Goal: Check status: Check status

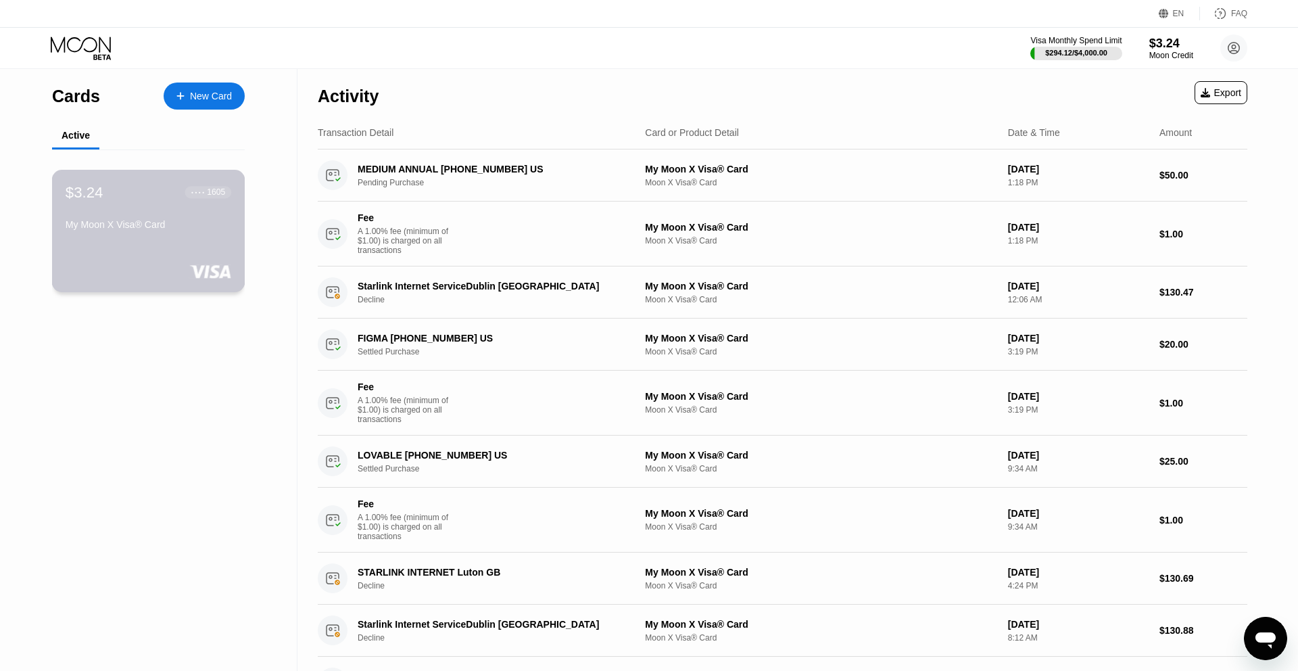
click at [94, 196] on div "$3.24" at bounding box center [85, 192] width 38 height 18
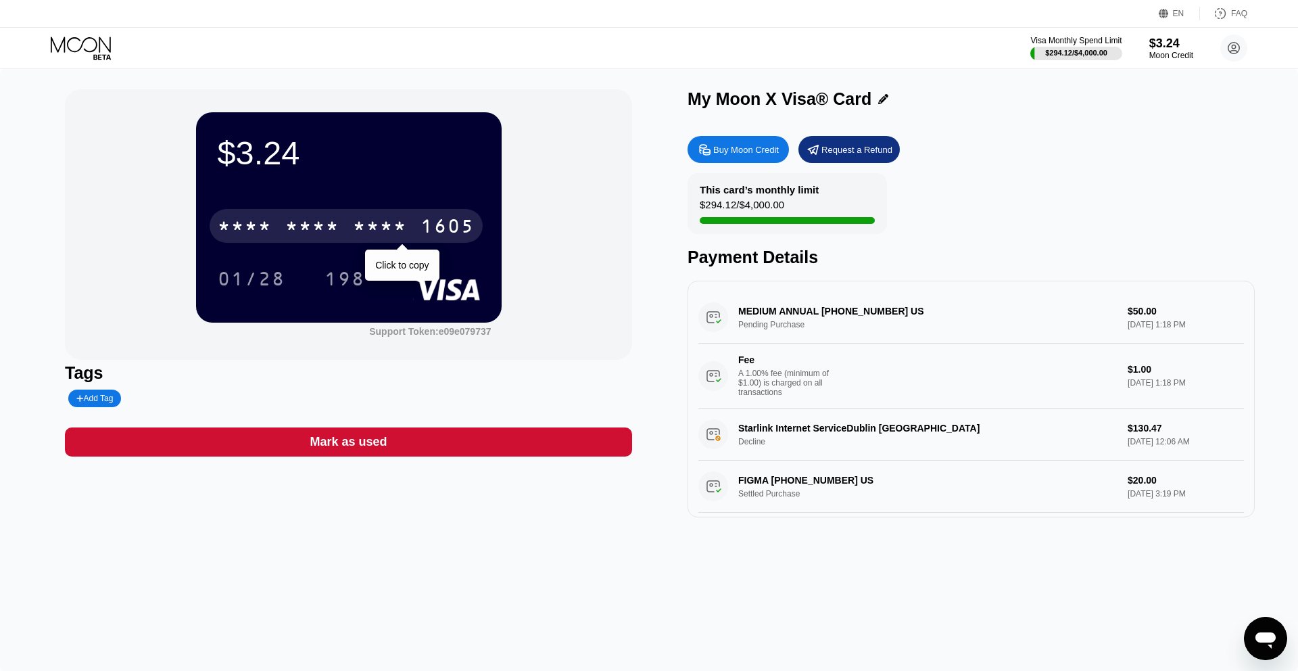
click at [332, 228] on div "* * * *" at bounding box center [312, 228] width 54 height 22
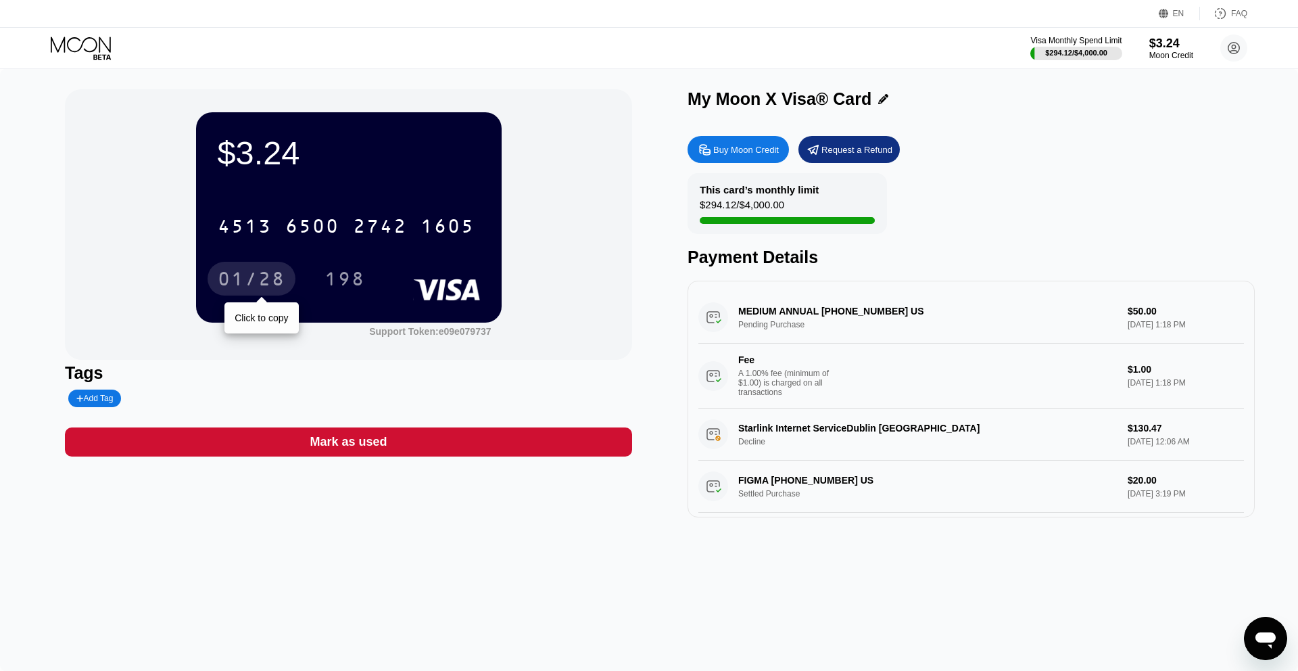
click at [270, 278] on div "01/28" at bounding box center [252, 281] width 68 height 22
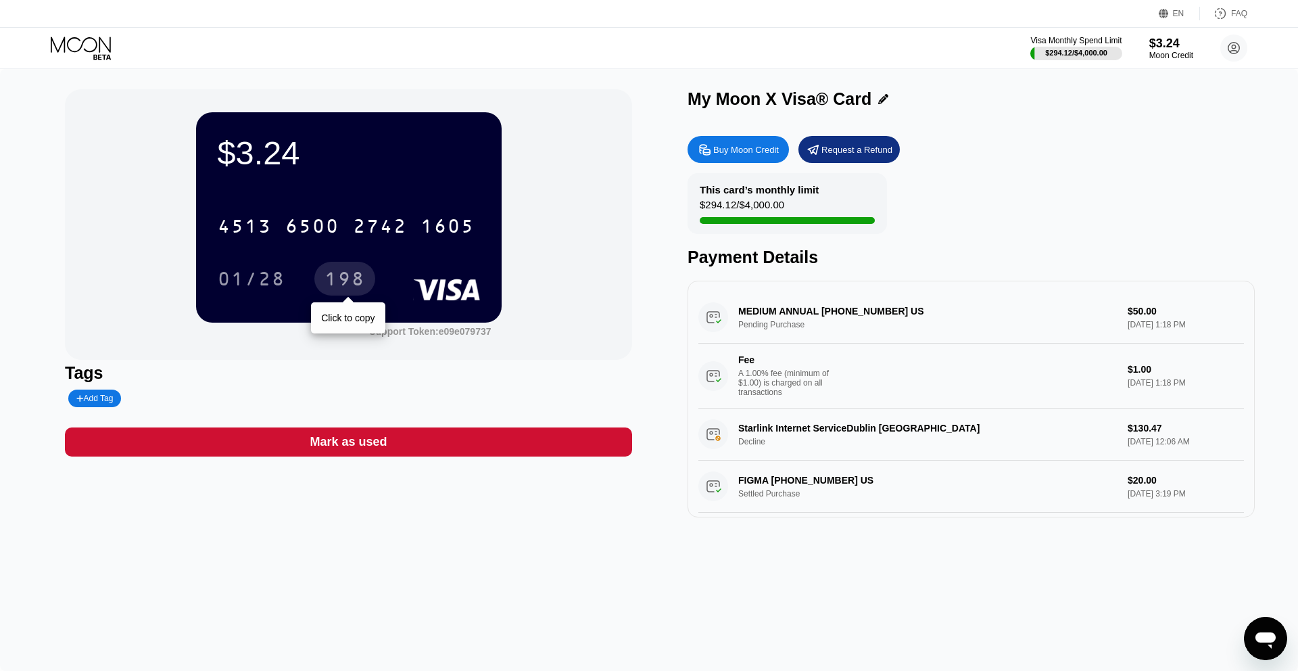
click at [341, 281] on div "198" at bounding box center [344, 281] width 41 height 22
